Goal: Information Seeking & Learning: Find specific page/section

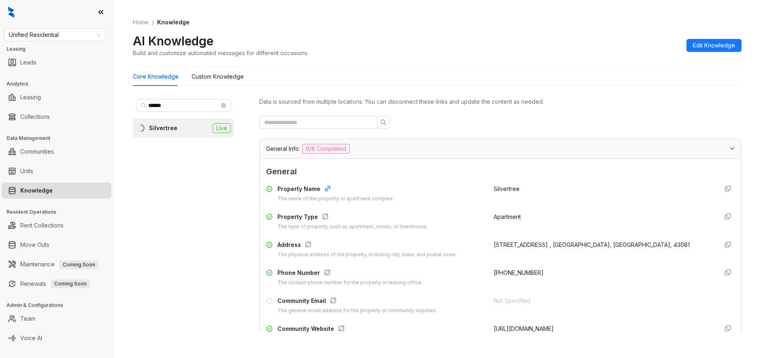
scroll to position [73, 0]
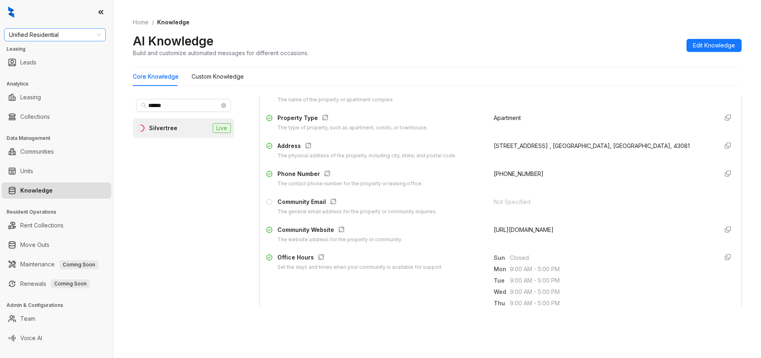
click at [46, 36] on span "Unified Residential" at bounding box center [55, 35] width 92 height 12
type input "*****"
click at [62, 51] on div "[PERSON_NAME] [PERSON_NAME]" at bounding box center [55, 51] width 89 height 9
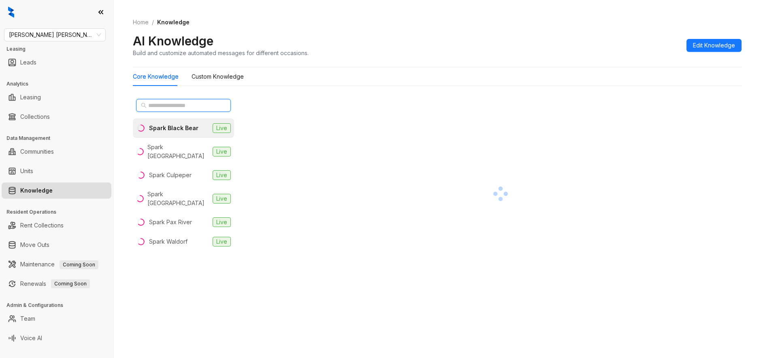
click at [166, 103] on input "text" at bounding box center [183, 105] width 71 height 9
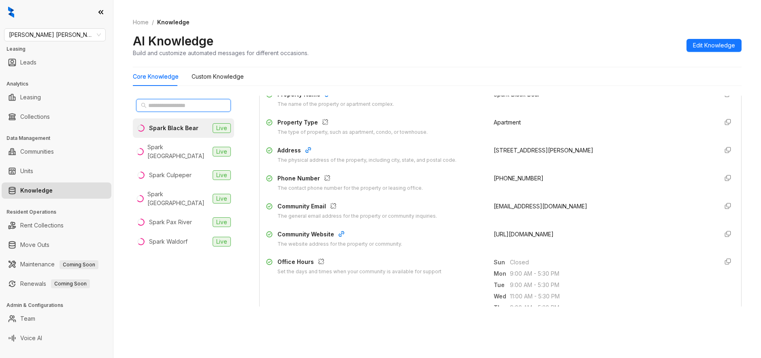
scroll to position [73, 0]
